Goal: Task Accomplishment & Management: Use online tool/utility

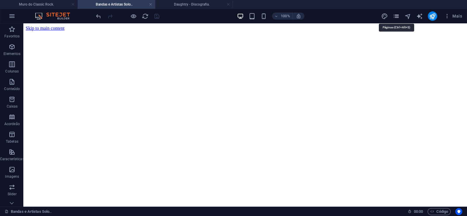
click at [396, 16] on icon "pages" at bounding box center [396, 16] width 7 height 7
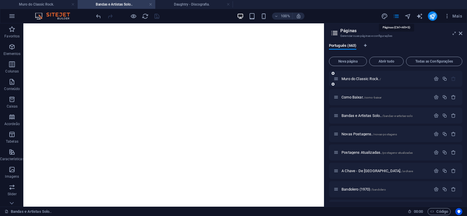
scroll to position [1635, 0]
click at [341, 61] on span "Nova página" at bounding box center [348, 62] width 33 height 4
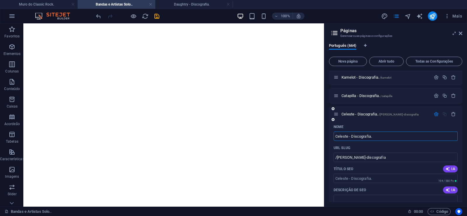
type input "Celeste - Discografia."
type input "/[PERSON_NAME]-discografia"
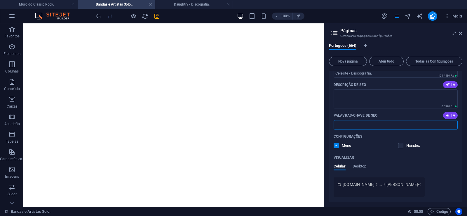
click at [374, 125] on input "Palavras-chave de SEO" at bounding box center [396, 124] width 124 height 9
paste input "[PERSON_NAME] - Discografia. Download."
type input "[PERSON_NAME] - Discografia. Download."
click at [341, 93] on textarea "Descrição de SEO" at bounding box center [396, 98] width 124 height 19
paste textarea "[PERSON_NAME] é um grupo de rock progressivo, fundado em [GEOGRAPHIC_DATA], [GE…"
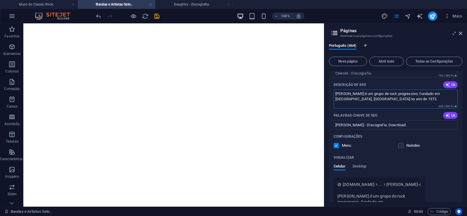
type textarea "[PERSON_NAME] é um grupo de rock progressivo, fundado em [GEOGRAPHIC_DATA], [GE…"
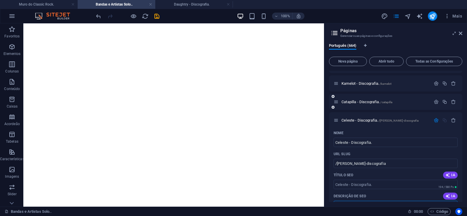
scroll to position [12154, 0]
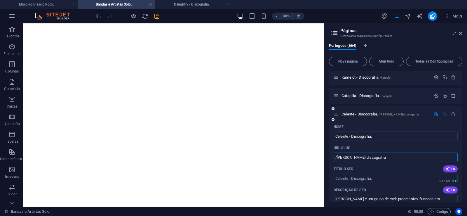
drag, startPoint x: 350, startPoint y: 159, endPoint x: 337, endPoint y: 160, distance: 13.0
click at [337, 160] on input "/[PERSON_NAME]-discografia" at bounding box center [396, 156] width 124 height 9
click at [365, 158] on input "/[PERSON_NAME]-discografia" at bounding box center [396, 156] width 124 height 9
drag, startPoint x: 349, startPoint y: 158, endPoint x: 384, endPoint y: 156, distance: 34.8
click at [384, 156] on input "/[PERSON_NAME]-discografia" at bounding box center [396, 156] width 124 height 9
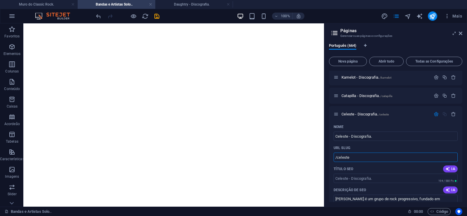
type input "/celeste"
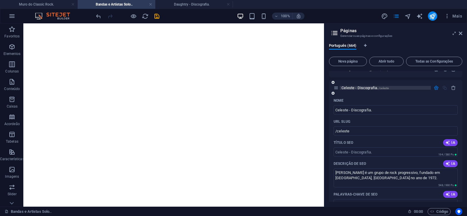
click at [344, 87] on span "[PERSON_NAME] - Discografia. /[PERSON_NAME]" at bounding box center [364, 88] width 47 height 4
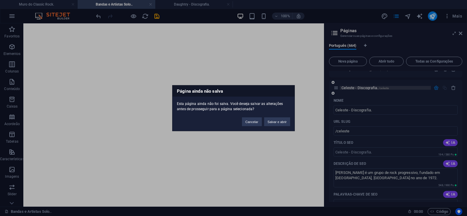
click at [273, 125] on button "Salvar e abrir" at bounding box center [277, 121] width 26 height 9
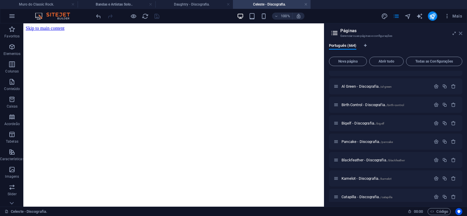
scroll to position [0, 0]
click at [460, 32] on icon at bounding box center [461, 33] width 4 height 5
click at [185, 5] on h4 "Daughtry - Discografia." at bounding box center [194, 4] width 78 height 6
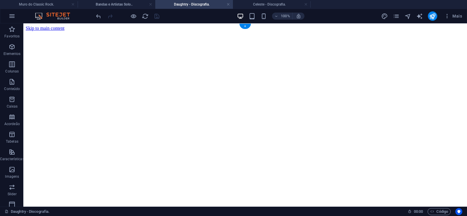
click figure
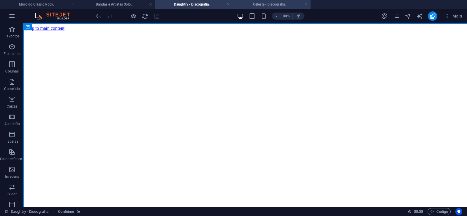
click at [267, 6] on h4 "Celeste - Discografia." at bounding box center [272, 4] width 78 height 6
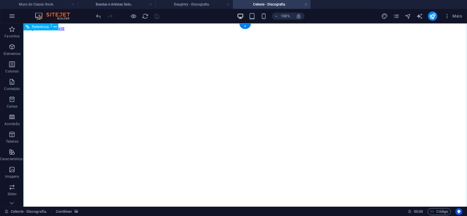
click at [39, 31] on figure at bounding box center [245, 31] width 439 height 0
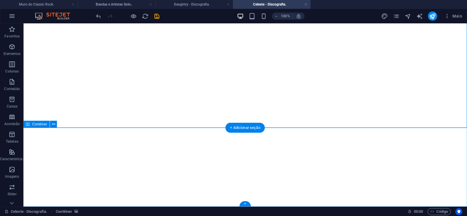
click div "Solte o conteúdo aqui ou Adicionar elementos Colar área de transferência"
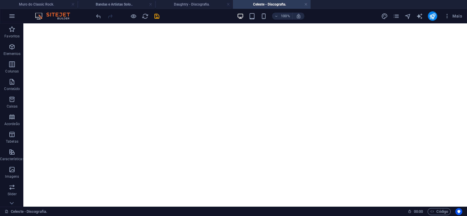
scroll to position [0, 0]
click figure
click div "Daughtry - Discografia."
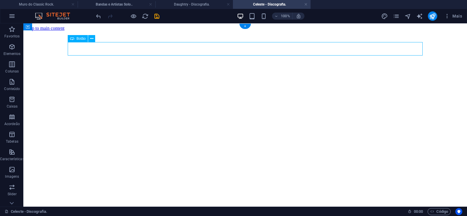
click div "Daughtry - Discografia."
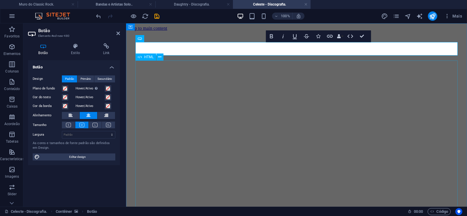
scroll to position [0, 4]
click div "Daughtry é [PERSON_NAME] norte-americana de rock liderada pelo ex-participante …"
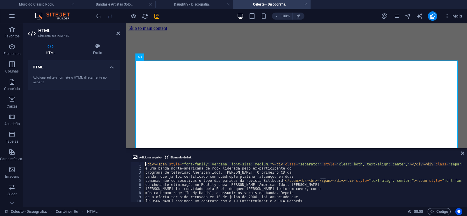
type textarea "música Hemmorrage (In My Hands), a assumir os vocais da banda. Depois"
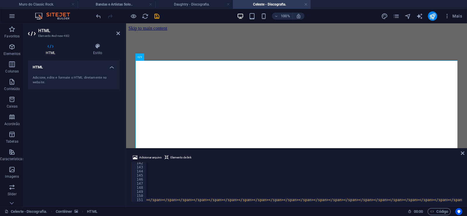
scroll to position [0, 14914]
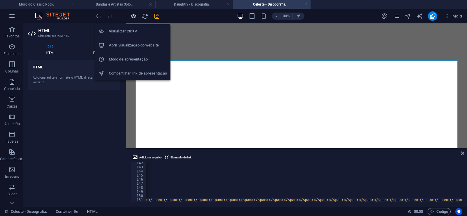
click at [133, 16] on icon "button" at bounding box center [133, 16] width 7 height 7
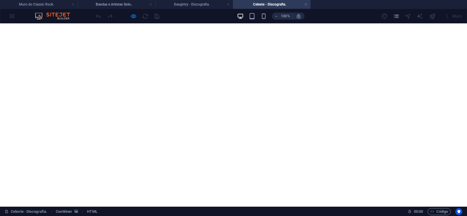
scroll to position [0, 0]
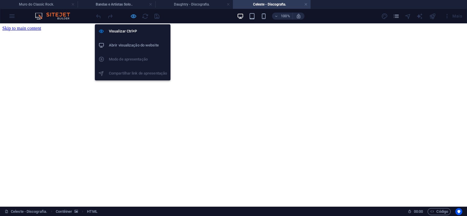
click at [134, 18] on icon "button" at bounding box center [133, 16] width 7 height 7
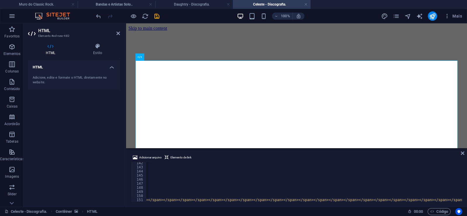
scroll to position [577, 0]
type textarea "[PERSON_NAME] e [PERSON_NAME] <span>(Bonus Track)</span> (5:50)</span></span><s…"
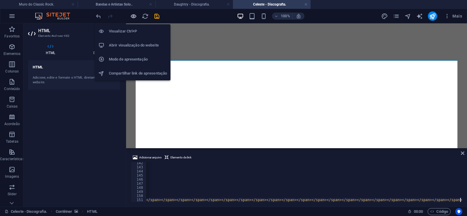
click at [135, 14] on icon "button" at bounding box center [133, 16] width 7 height 7
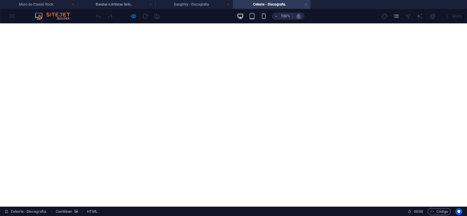
scroll to position [2624, 0]
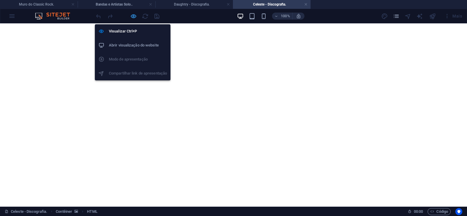
click at [135, 16] on icon "button" at bounding box center [133, 16] width 7 height 7
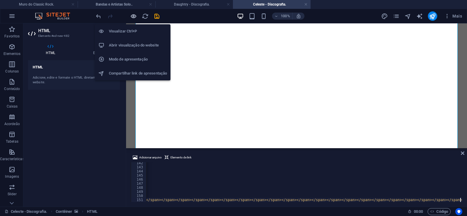
scroll to position [0, 14916]
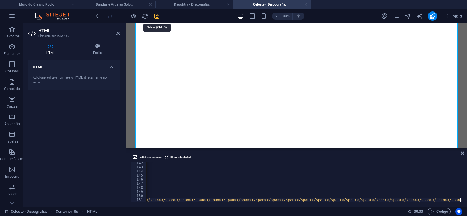
click at [158, 15] on icon "save" at bounding box center [156, 16] width 7 height 7
click at [306, 4] on link at bounding box center [306, 5] width 4 height 6
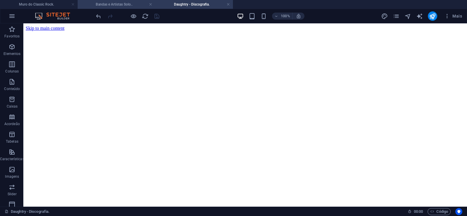
drag, startPoint x: 130, startPoint y: 3, endPoint x: 152, endPoint y: 128, distance: 127.5
click at [130, 3] on h4 "Bandas e Artistas Solo.." at bounding box center [117, 4] width 78 height 6
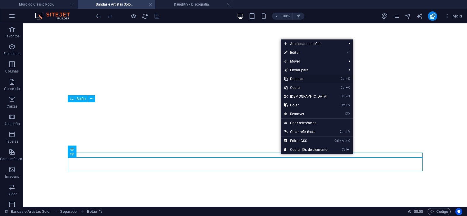
click at [294, 77] on link "Ctrl D Duplicar" at bounding box center [306, 78] width 50 height 9
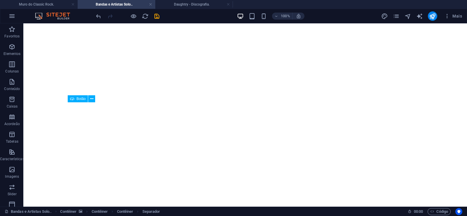
drag, startPoint x: 278, startPoint y: 158, endPoint x: 274, endPoint y: 171, distance: 12.8
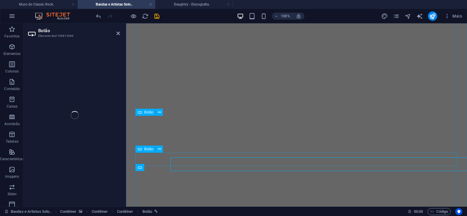
select select "px"
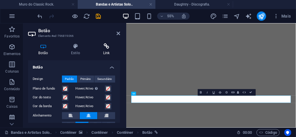
click at [109, 48] on icon at bounding box center [106, 46] width 27 height 6
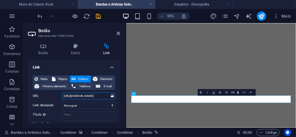
drag, startPoint x: 86, startPoint y: 95, endPoint x: 97, endPoint y: 95, distance: 10.8
click at [97, 95] on input "[URL][DOMAIN_NAME]" at bounding box center [88, 95] width 53 height 7
paste input "eleste"
drag, startPoint x: 97, startPoint y: 95, endPoint x: 48, endPoint y: 95, distance: 49.6
click at [62, 95] on input "[URL][DOMAIN_NAME][PERSON_NAME]" at bounding box center [88, 95] width 53 height 7
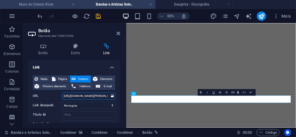
type input "[URL][DOMAIN_NAME][PERSON_NAME]"
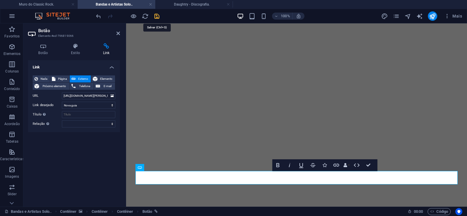
click at [153, 16] on icon "save" at bounding box center [156, 16] width 7 height 7
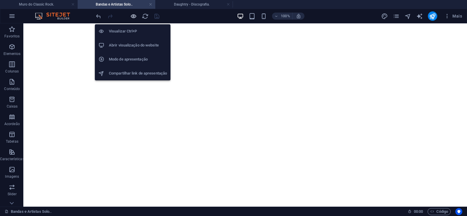
click at [135, 19] on icon "button" at bounding box center [133, 16] width 7 height 7
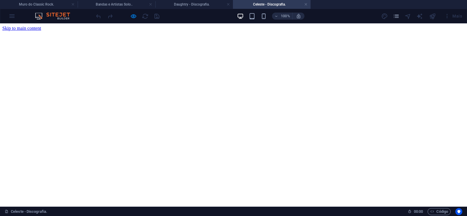
scroll to position [0, 0]
click at [305, 4] on link at bounding box center [306, 5] width 4 height 6
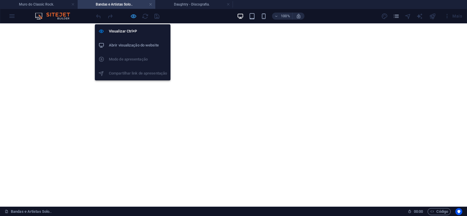
click at [133, 15] on icon "button" at bounding box center [133, 16] width 7 height 7
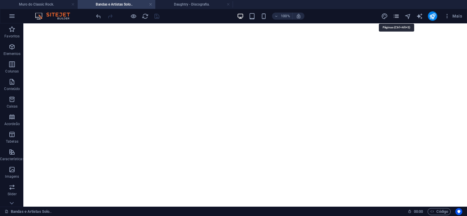
click at [395, 15] on icon "pages" at bounding box center [396, 16] width 7 height 7
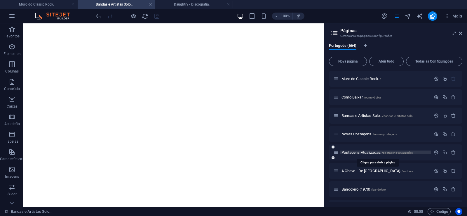
click at [355, 152] on span "Postagens Atualizadas. /postagens-atualizadas" at bounding box center [376, 152] width 71 height 4
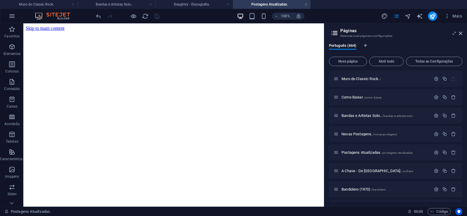
click at [460, 18] on span "Mais" at bounding box center [453, 16] width 18 height 6
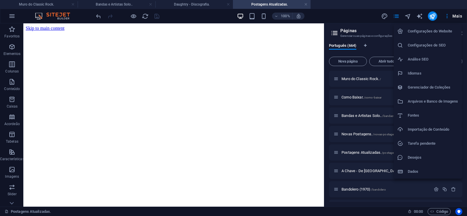
click at [453, 17] on div at bounding box center [233, 108] width 467 height 216
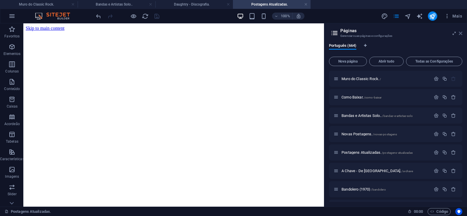
click at [460, 32] on icon at bounding box center [461, 33] width 4 height 5
click at [322, 31] on figure at bounding box center [174, 31] width 296 height 0
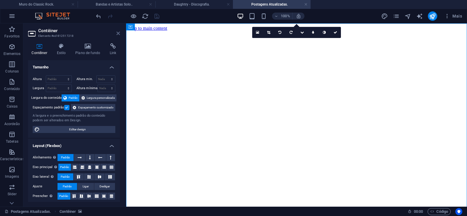
click at [118, 31] on icon at bounding box center [118, 33] width 4 height 5
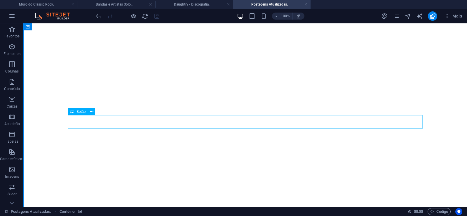
scroll to position [426, 0]
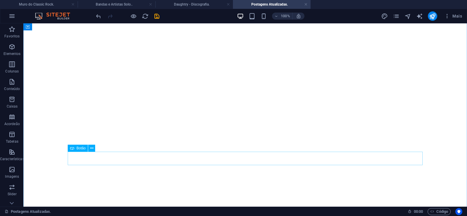
scroll to position [145, 0]
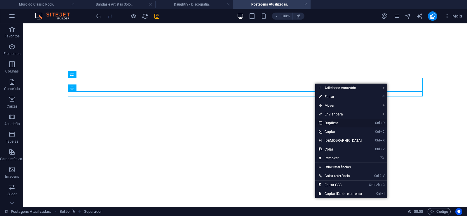
click at [331, 122] on link "Ctrl D Duplicar" at bounding box center [340, 122] width 50 height 9
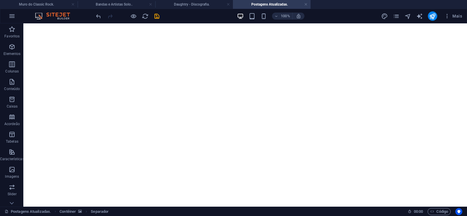
drag, startPoint x: 299, startPoint y: 107, endPoint x: 295, endPoint y: 94, distance: 13.0
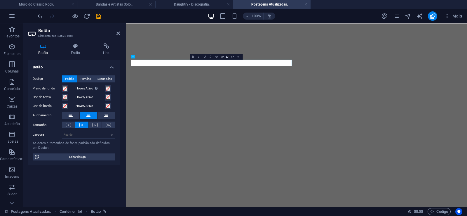
scroll to position [0, 5]
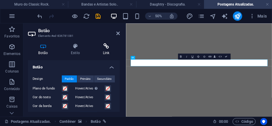
click at [107, 50] on h4 "Link" at bounding box center [106, 49] width 27 height 12
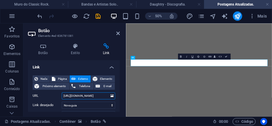
drag, startPoint x: 104, startPoint y: 96, endPoint x: 34, endPoint y: 94, distance: 69.2
click at [62, 94] on input "[URL][DOMAIN_NAME]" at bounding box center [88, 95] width 53 height 7
paste input "[PERSON_NAME]"
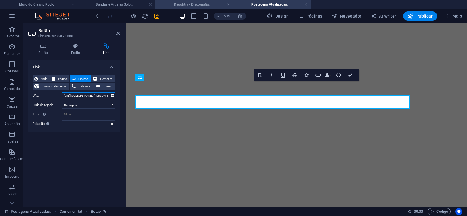
scroll to position [141, 0]
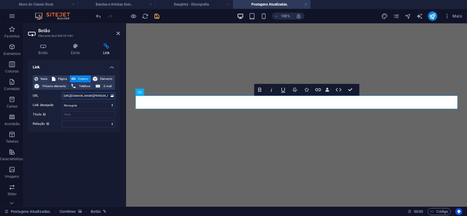
type input "[URL][DOMAIN_NAME][PERSON_NAME]"
click at [158, 13] on icon "save" at bounding box center [156, 16] width 7 height 7
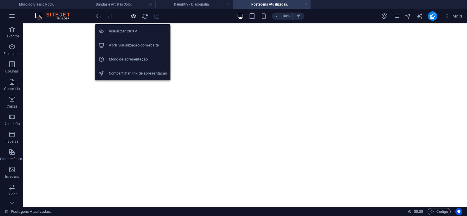
click at [134, 16] on icon "button" at bounding box center [133, 16] width 7 height 7
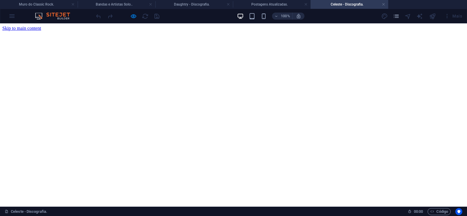
scroll to position [0, 0]
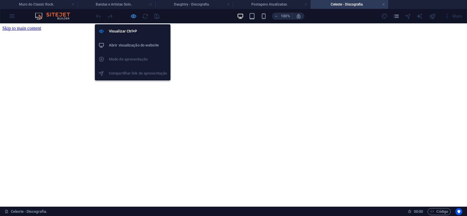
click at [134, 15] on icon "button" at bounding box center [133, 16] width 7 height 7
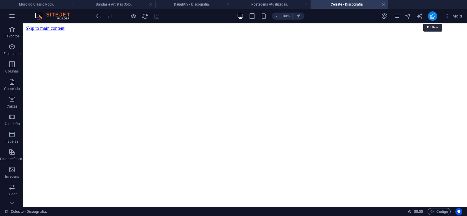
click at [432, 17] on icon "publish" at bounding box center [432, 16] width 7 height 7
